Goal: Information Seeking & Learning: Learn about a topic

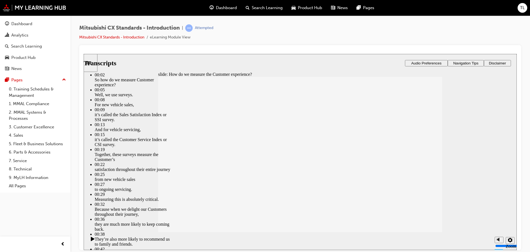
drag, startPoint x: 208, startPoint y: 131, endPoint x: 340, endPoint y: 129, distance: 132.3
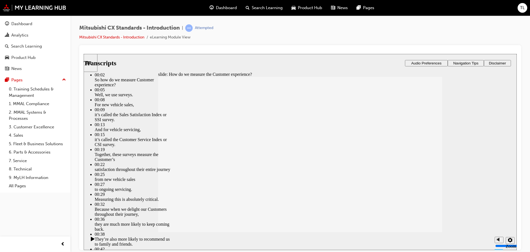
type input "187"
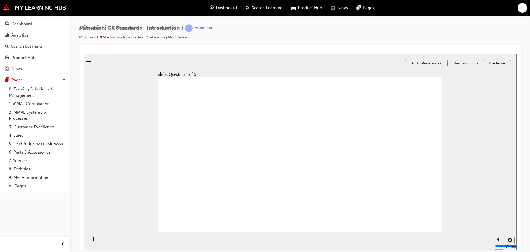
radio input "true"
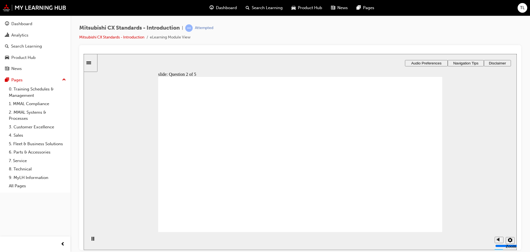
radio input "true"
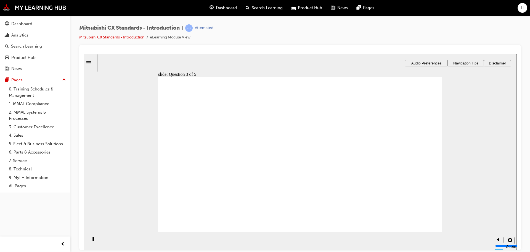
radio input "true"
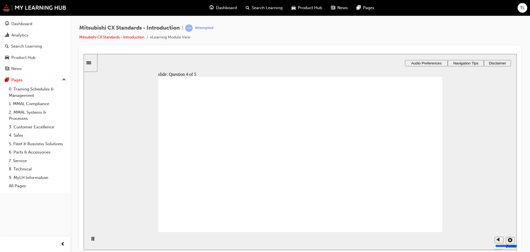
radio input "true"
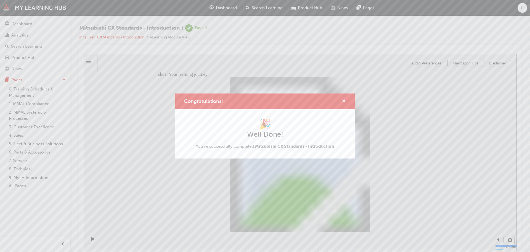
click at [344, 100] on span "cross-icon" at bounding box center [344, 101] width 4 height 5
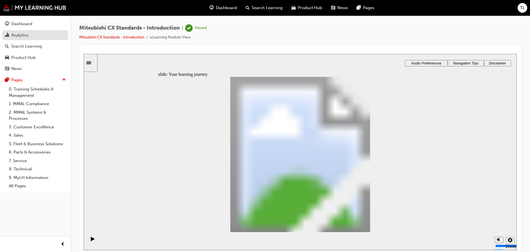
click at [35, 34] on div "Analytics" at bounding box center [35, 35] width 60 height 7
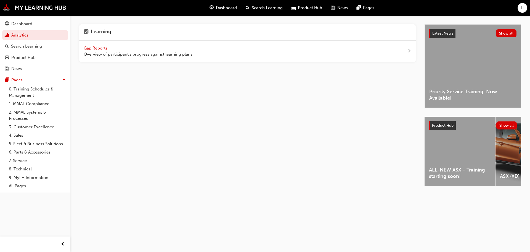
click at [106, 45] on div "Gap Reports Overview of participant's progress against learning plans." at bounding box center [139, 51] width 110 height 12
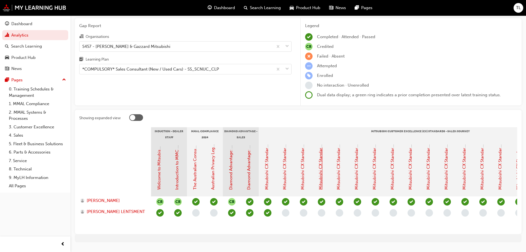
scroll to position [28, 0]
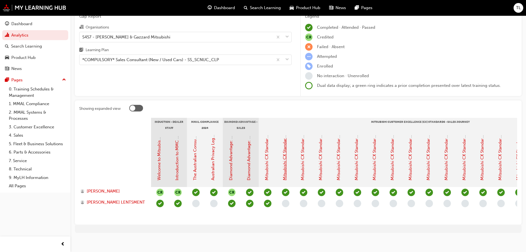
click at [284, 166] on link "Mitsubishi CX Standards - Sales Journey 1: Dealer Website" at bounding box center [284, 124] width 5 height 111
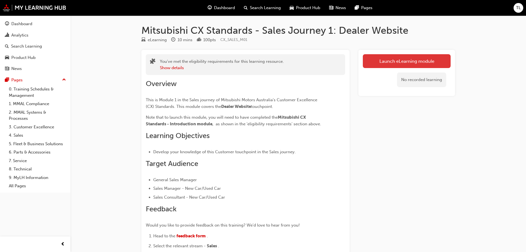
click at [376, 60] on link "Launch eLearning module" at bounding box center [407, 61] width 88 height 14
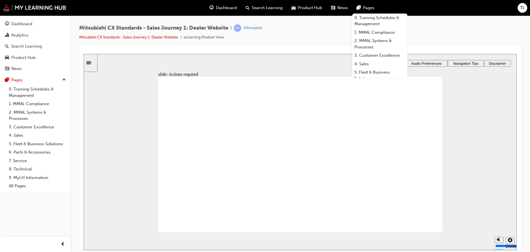
click at [330, 38] on div "Mitsubishi CX Standards - Sales Journey 1: Dealer Website | Attempted Mitsubish…" at bounding box center [300, 34] width 442 height 21
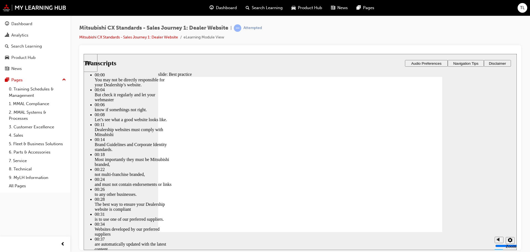
type input "111"
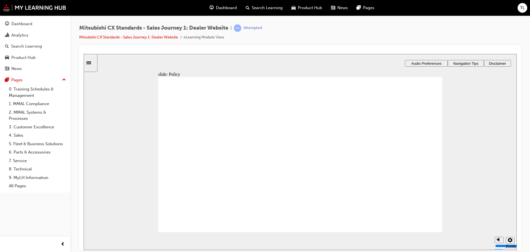
drag, startPoint x: 215, startPoint y: 164, endPoint x: 293, endPoint y: 135, distance: 82.9
drag, startPoint x: 230, startPoint y: 160, endPoint x: 317, endPoint y: 152, distance: 87.2
drag, startPoint x: 214, startPoint y: 172, endPoint x: 401, endPoint y: 157, distance: 187.9
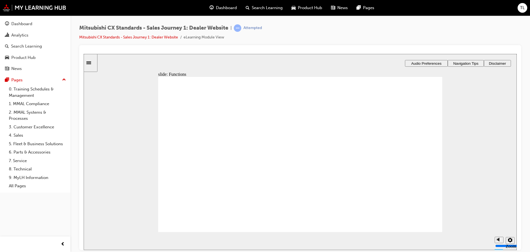
checkbox input "true"
drag, startPoint x: 314, startPoint y: 200, endPoint x: 310, endPoint y: 201, distance: 3.1
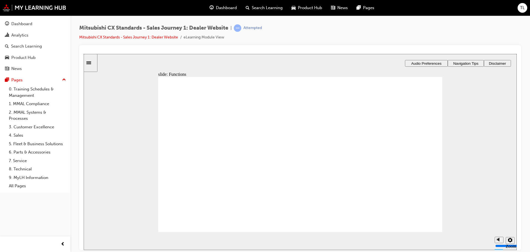
checkbox input "true"
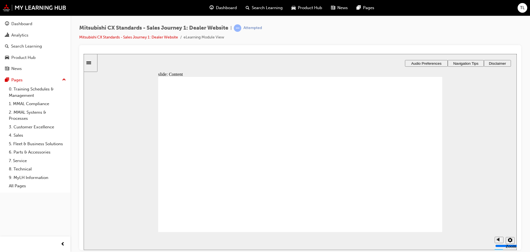
checkbox input "true"
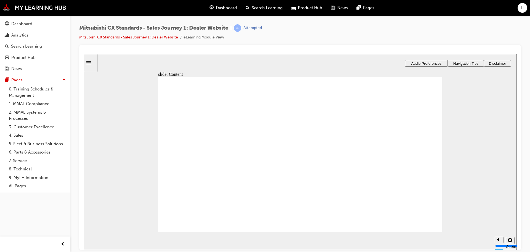
checkbox input "true"
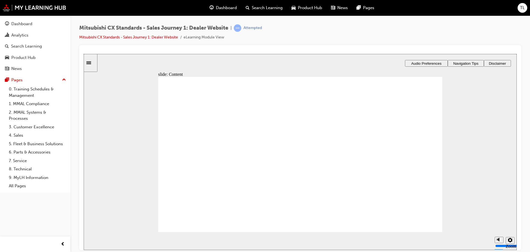
drag, startPoint x: 220, startPoint y: 164, endPoint x: 304, endPoint y: 142, distance: 87.2
drag, startPoint x: 229, startPoint y: 164, endPoint x: 322, endPoint y: 160, distance: 93.2
drag, startPoint x: 231, startPoint y: 160, endPoint x: 317, endPoint y: 175, distance: 87.5
drag, startPoint x: 222, startPoint y: 160, endPoint x: 311, endPoint y: 189, distance: 93.6
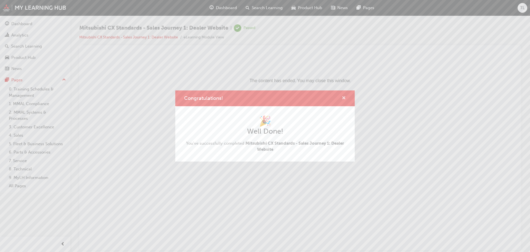
click at [346, 99] on span "cross-icon" at bounding box center [344, 98] width 4 height 5
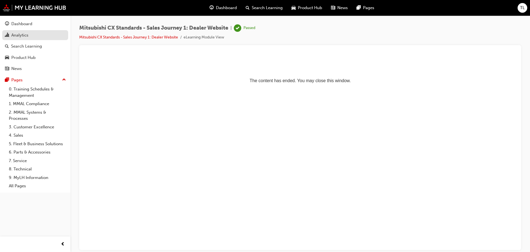
click at [29, 34] on div "Analytics" at bounding box center [35, 35] width 60 height 7
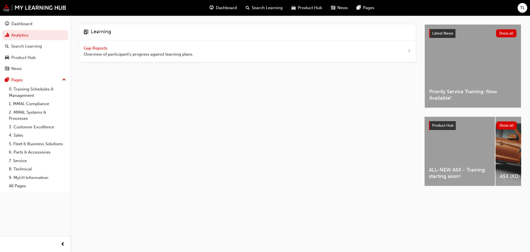
click at [98, 49] on span "Gap Reports" at bounding box center [96, 48] width 25 height 5
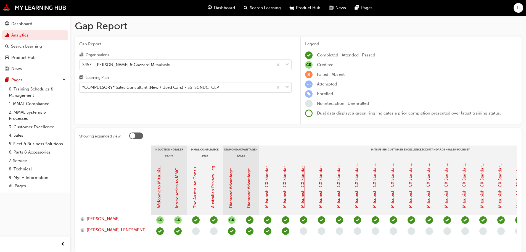
click at [303, 195] on link "Mitsubishi CX Standards - Sales Journey 2: Web Enquiry" at bounding box center [302, 153] width 5 height 107
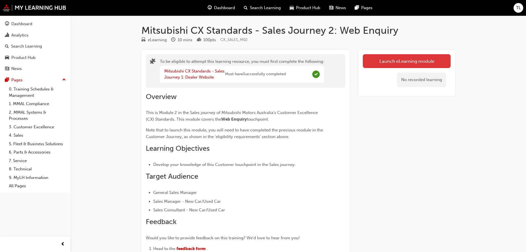
click at [380, 60] on button "Launch eLearning module" at bounding box center [407, 61] width 88 height 14
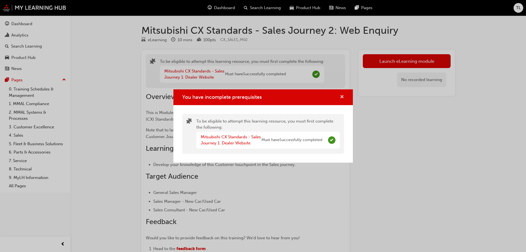
click at [342, 95] on span "cross-icon" at bounding box center [342, 97] width 4 height 5
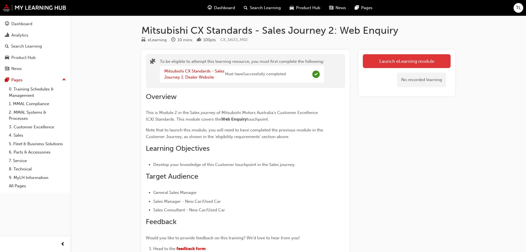
click at [400, 64] on button "Launch eLearning module" at bounding box center [407, 61] width 88 height 14
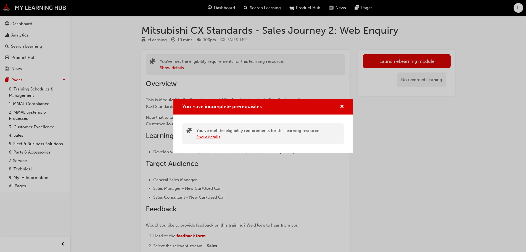
click at [211, 138] on button "Show details" at bounding box center [208, 137] width 24 height 6
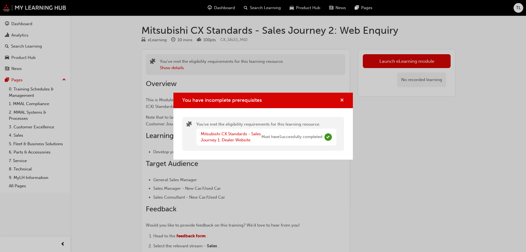
click at [343, 98] on span "cross-icon" at bounding box center [342, 100] width 4 height 5
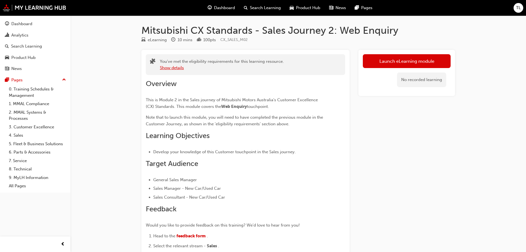
click at [174, 65] on button "Show details" at bounding box center [172, 68] width 24 height 6
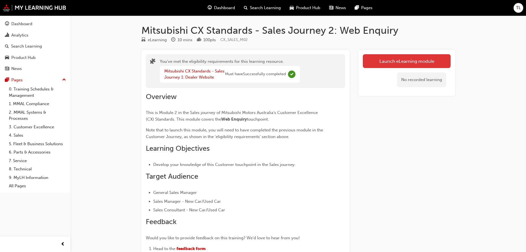
click at [396, 62] on button "Launch eLearning module" at bounding box center [407, 61] width 88 height 14
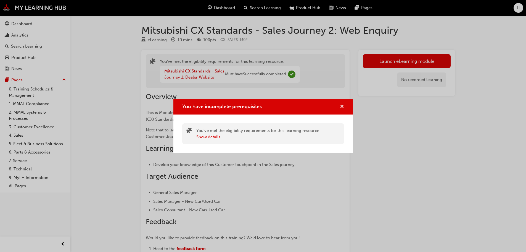
click at [341, 108] on span "cross-icon" at bounding box center [342, 106] width 4 height 5
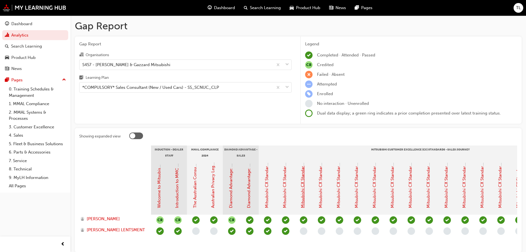
click at [303, 206] on link "Mitsubishi CX Standards - Sales Journey 2: Web Enquiry" at bounding box center [302, 153] width 5 height 107
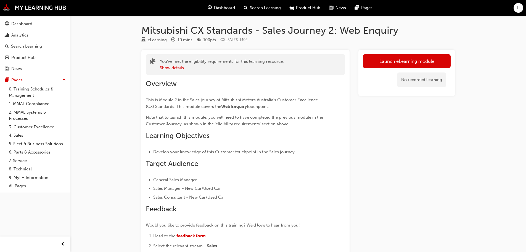
click at [181, 71] on div "You've met the eligibility requirements for this learning resource. Show details" at bounding box center [245, 64] width 199 height 21
click at [184, 67] on button "Show details" at bounding box center [172, 68] width 24 height 6
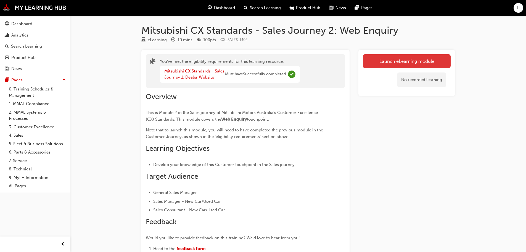
click at [383, 56] on link "Launch eLearning module" at bounding box center [407, 61] width 88 height 14
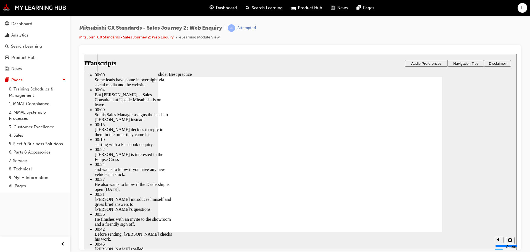
type input "78"
